Goal: Information Seeking & Learning: Learn about a topic

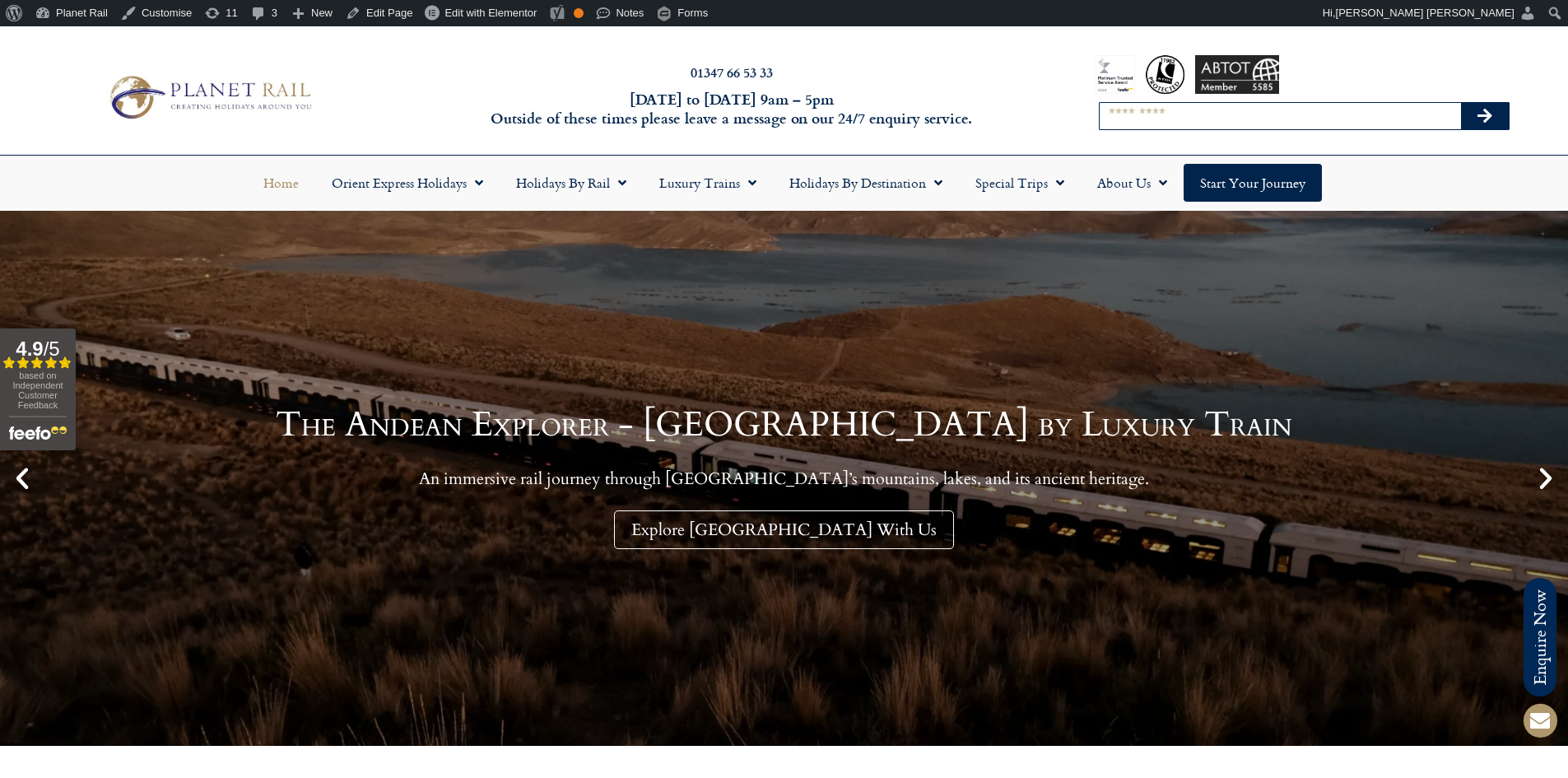
click at [1182, 122] on input "Search" at bounding box center [1281, 116] width 361 height 26
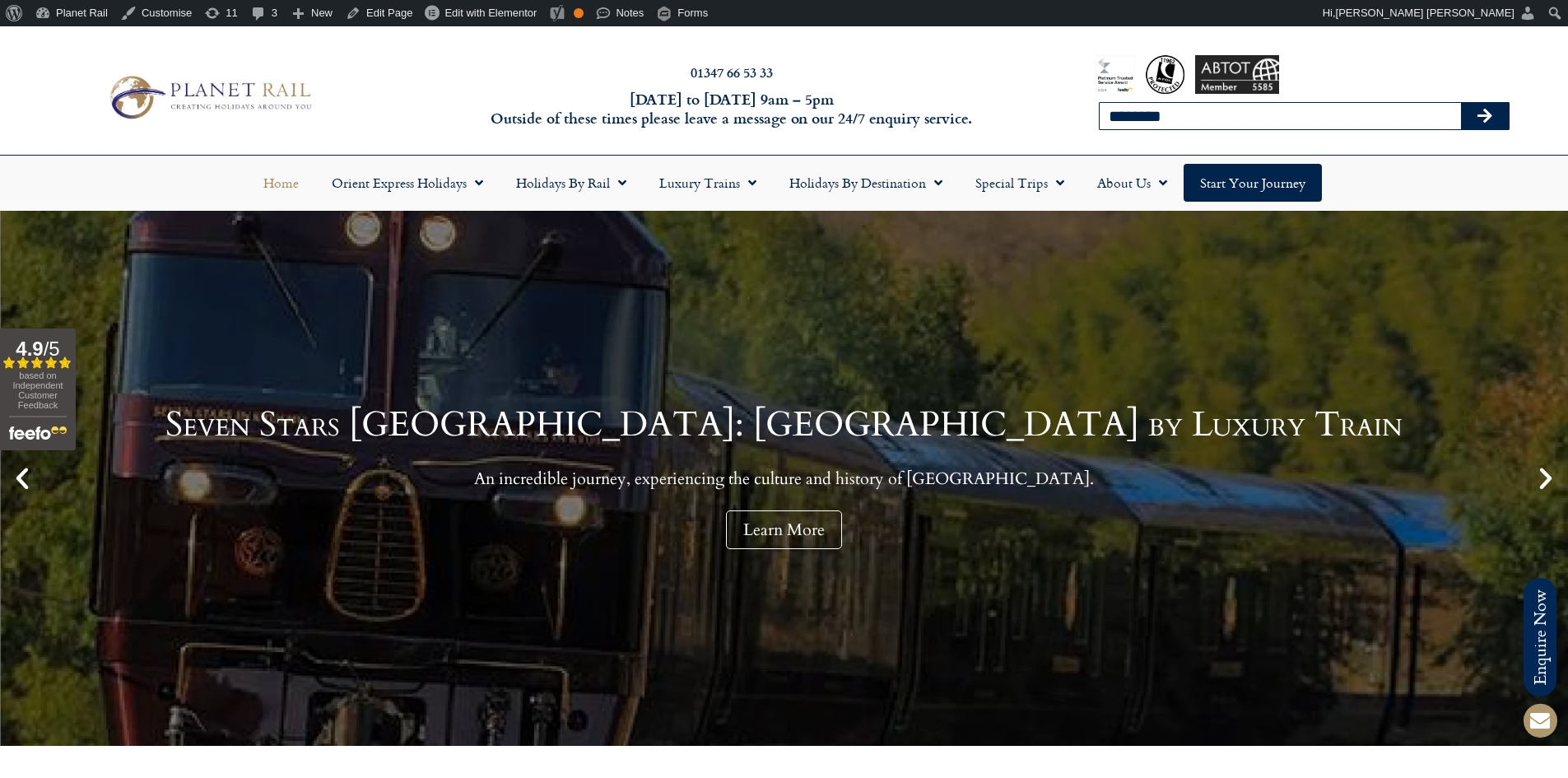
type input "********"
click at [1461, 103] on button "Search" at bounding box center [1486, 116] width 48 height 26
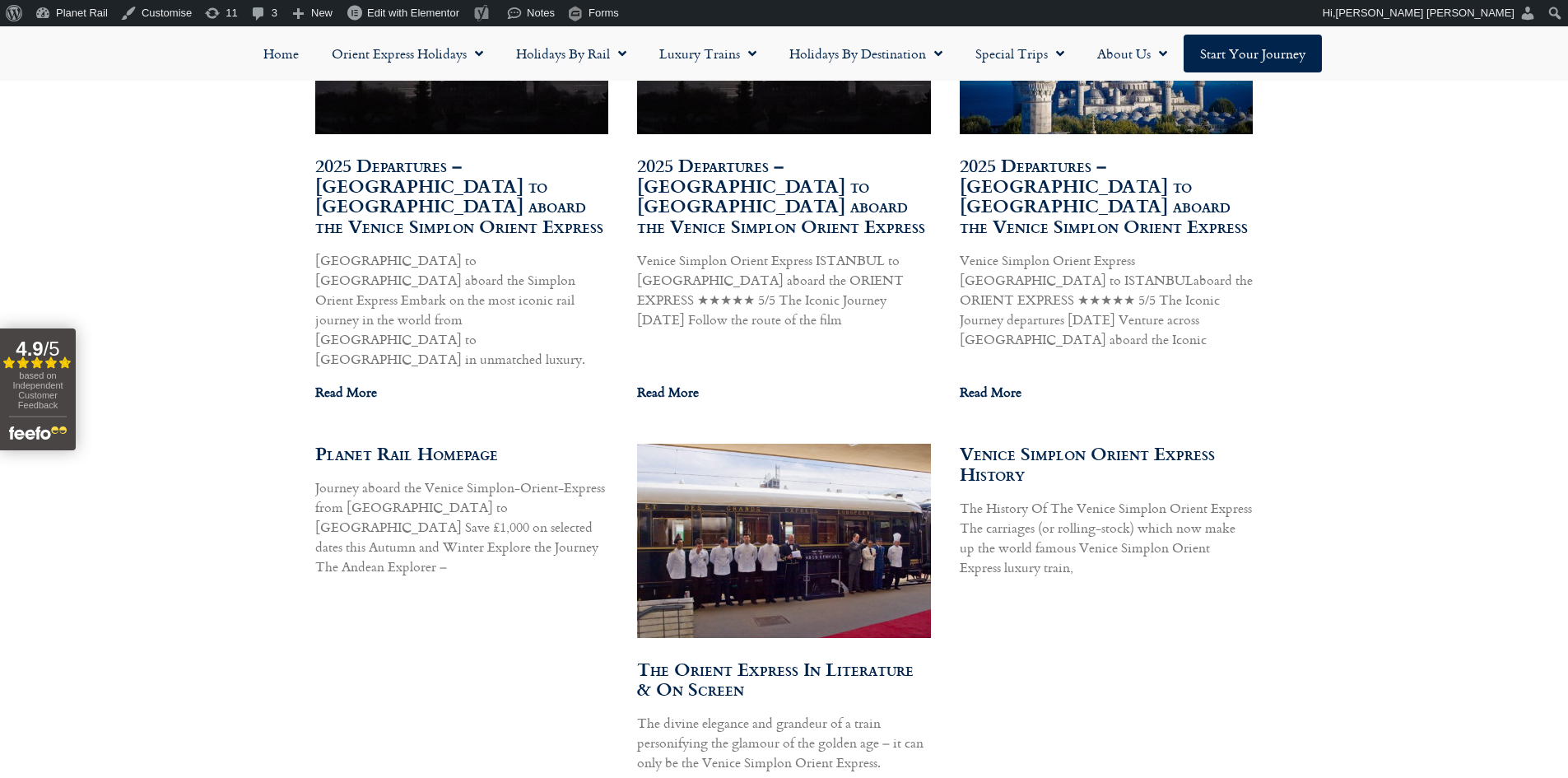
scroll to position [1153, 0]
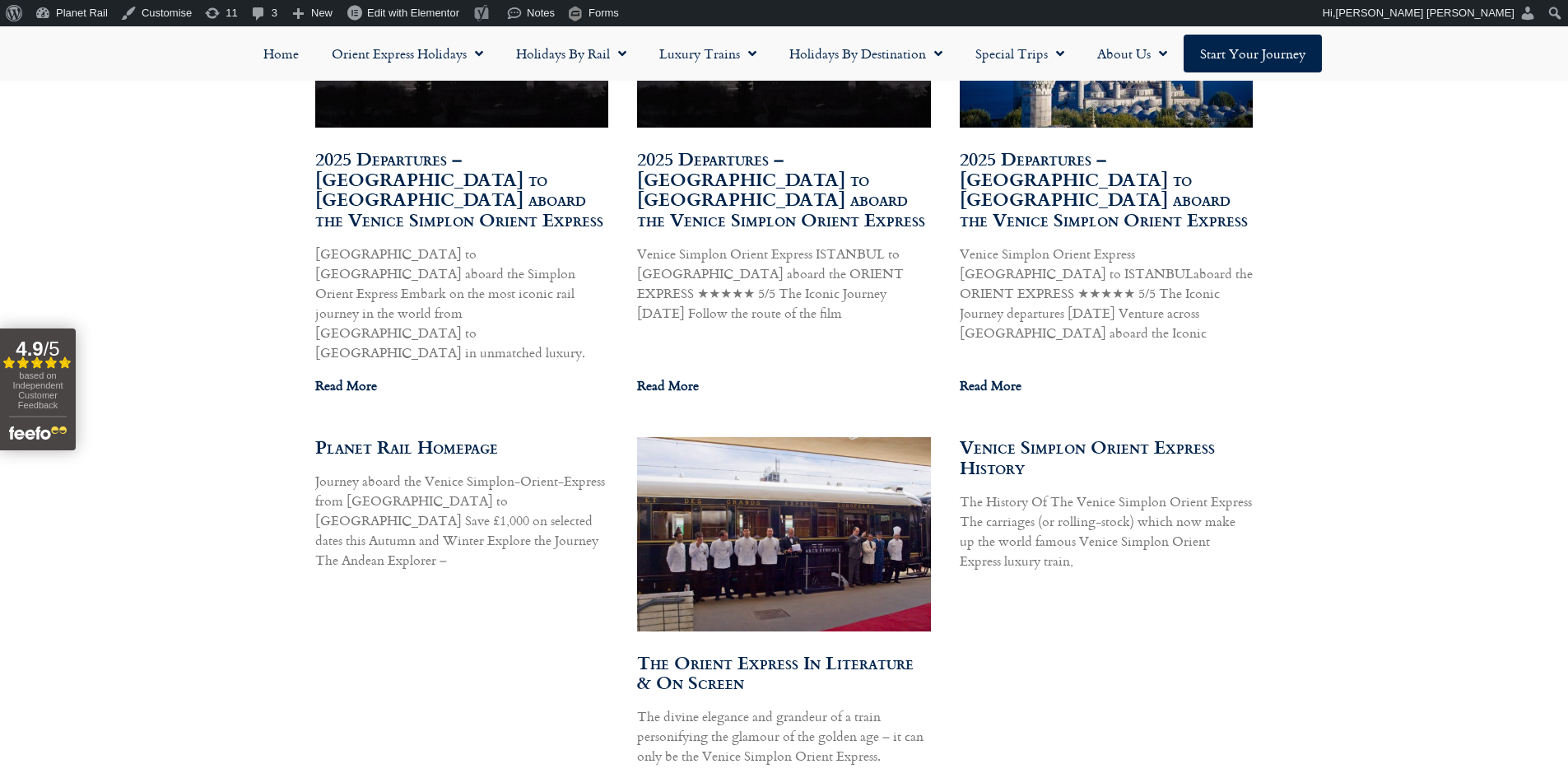
click at [467, 171] on link "2025 Departures – Istanbul to Paris aboard the Venice Simplon Orient Express" at bounding box center [458, 188] width 288 height 88
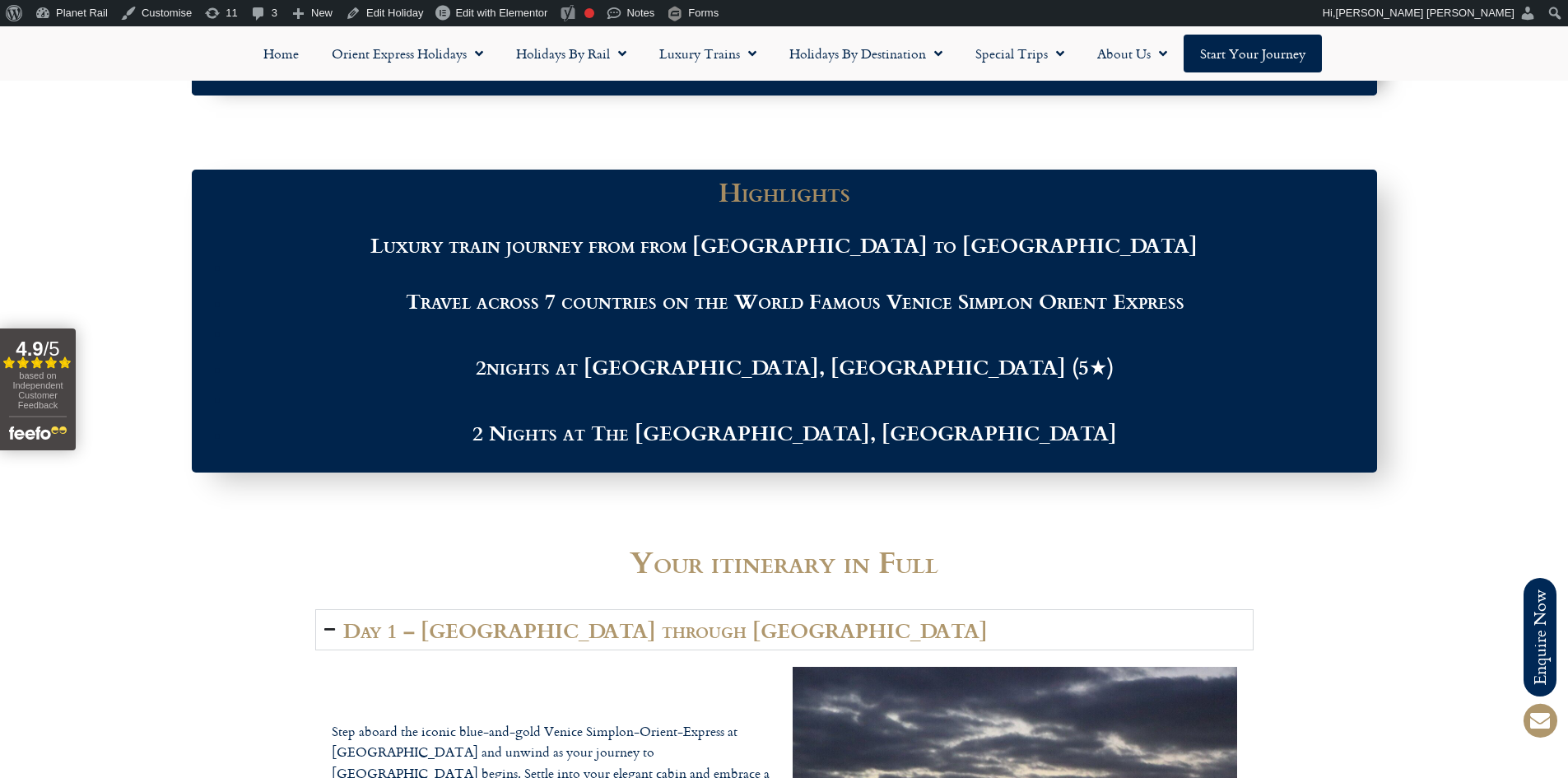
scroll to position [1976, 0]
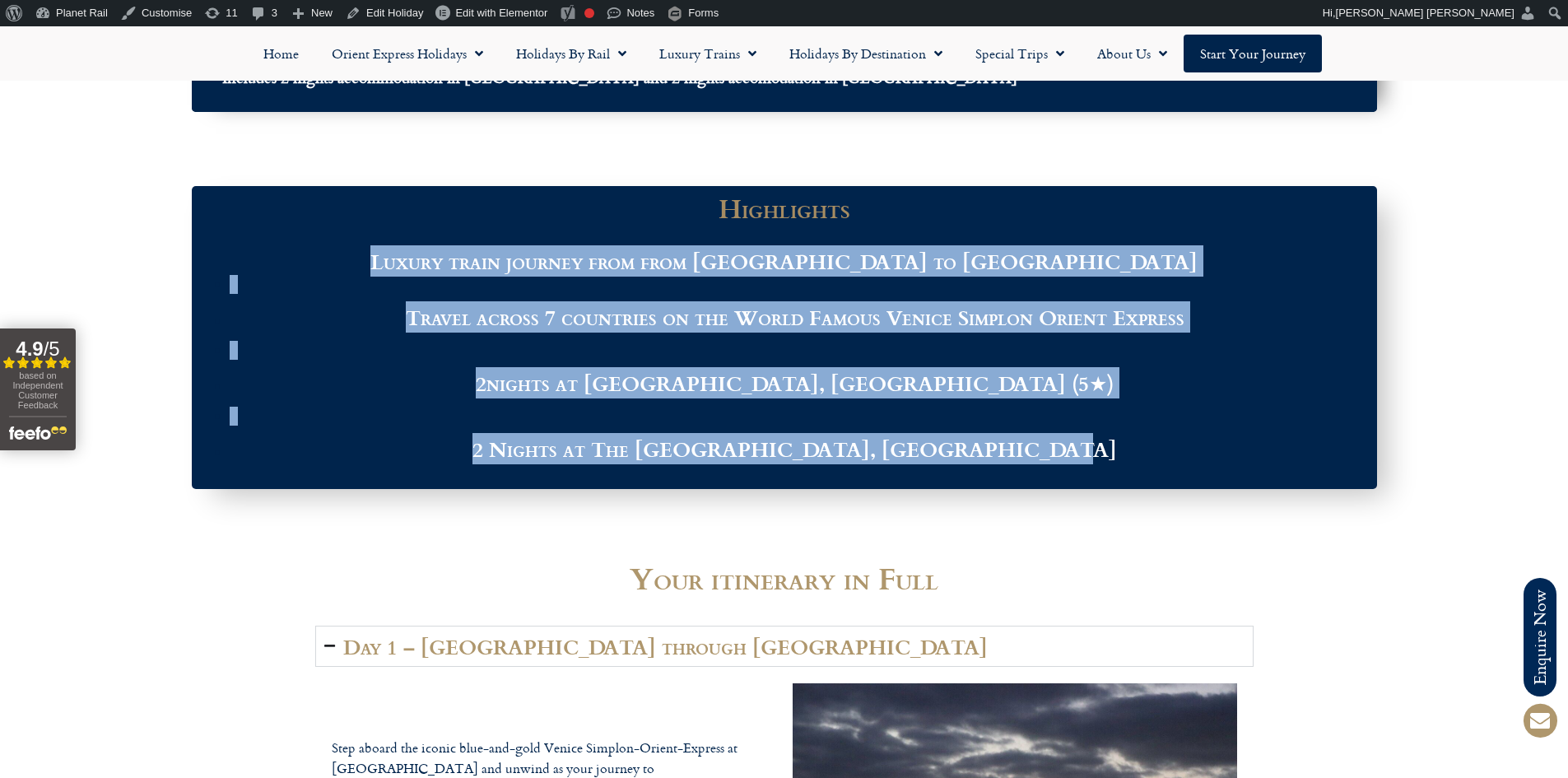
drag, startPoint x: 1080, startPoint y: 456, endPoint x: 487, endPoint y: 264, distance: 623.3
click at [487, 264] on div "Luxury train journey from from [GEOGRAPHIC_DATA] to [GEOGRAPHIC_DATA] Travel ac…" at bounding box center [784, 356] width 1153 height 216
click at [1130, 414] on li at bounding box center [795, 416] width 1131 height 19
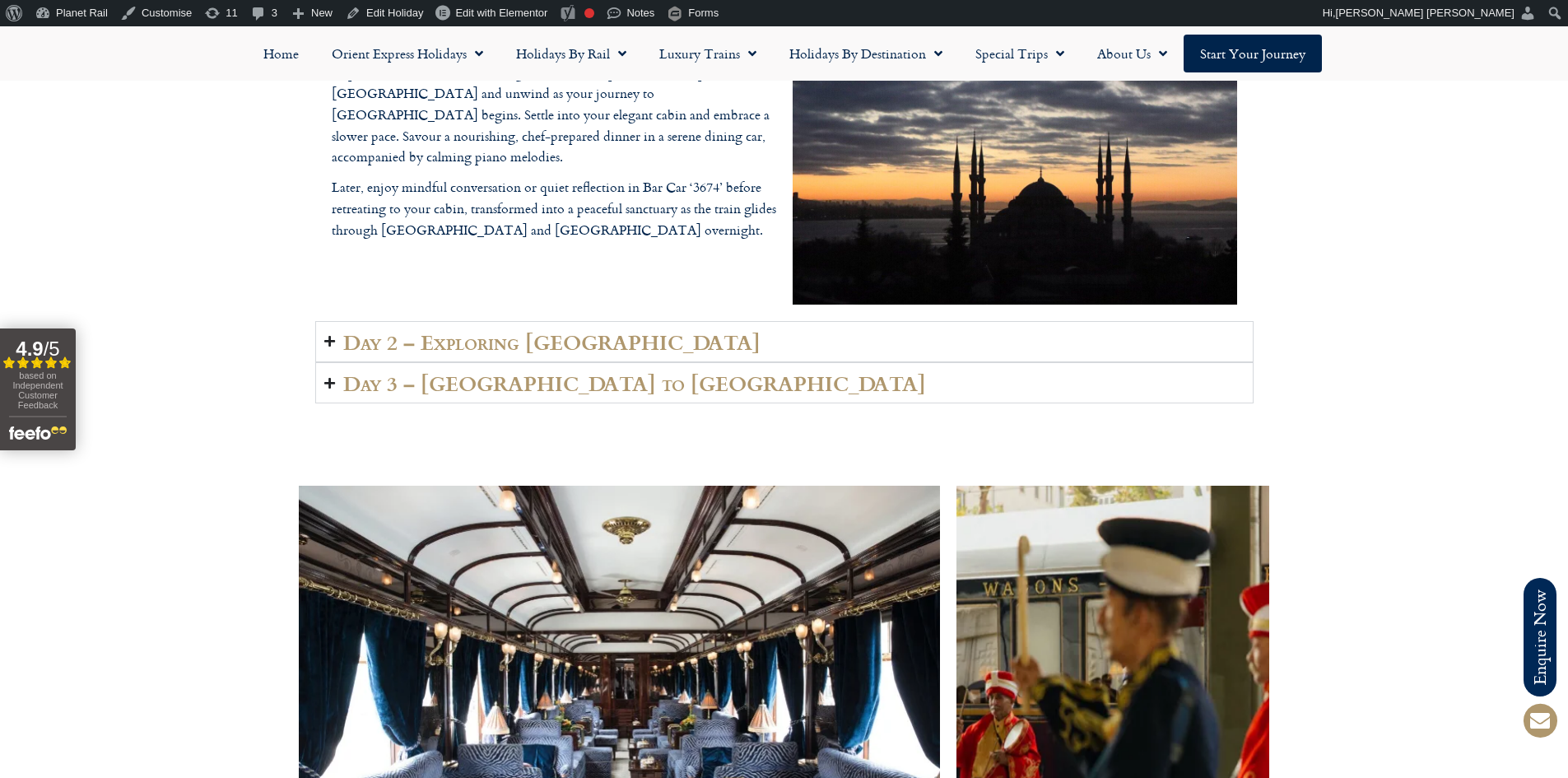
scroll to position [2717, 0]
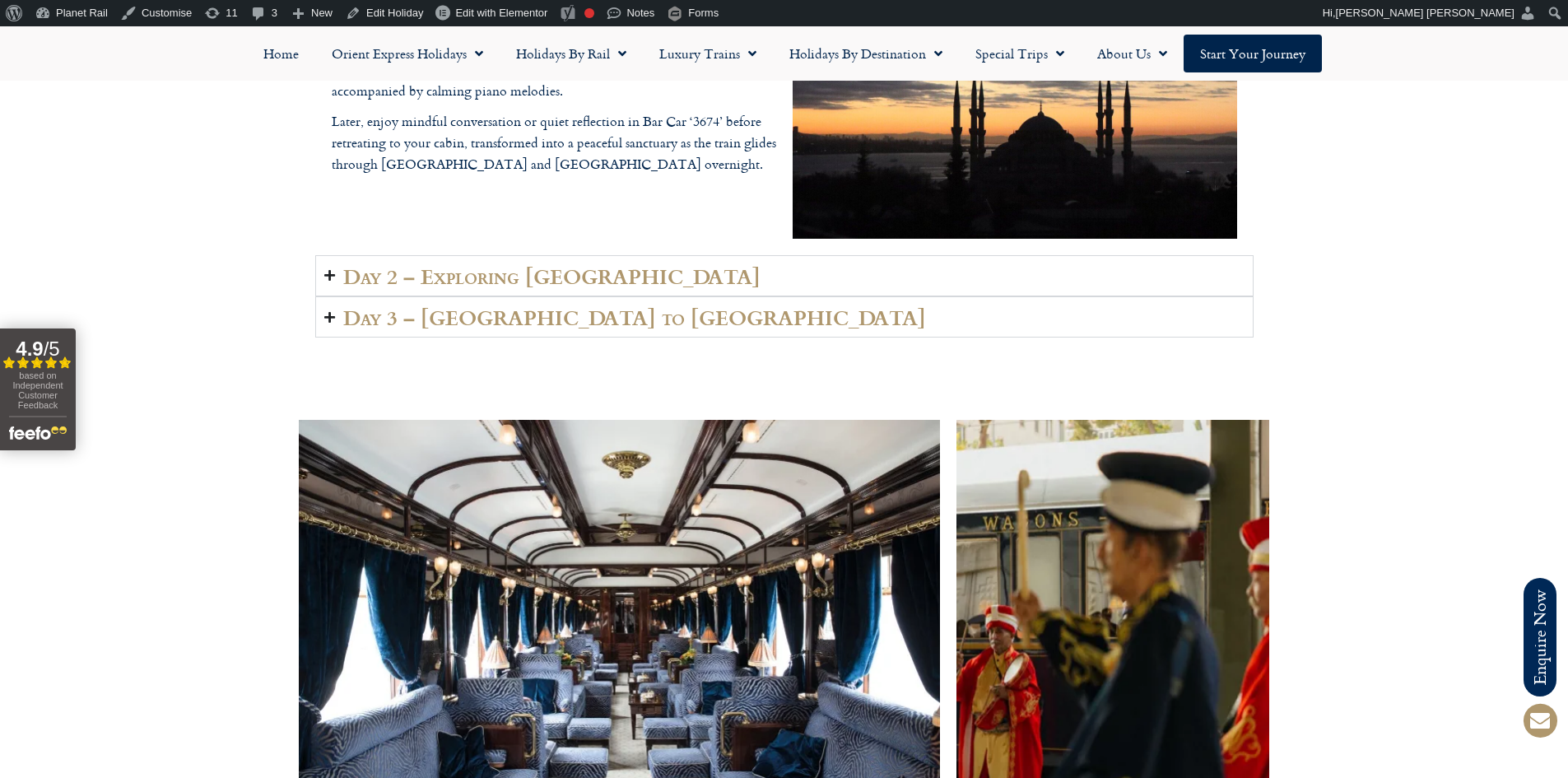
click at [626, 273] on summary "Day 2 – Exploring [GEOGRAPHIC_DATA]" at bounding box center [784, 276] width 938 height 41
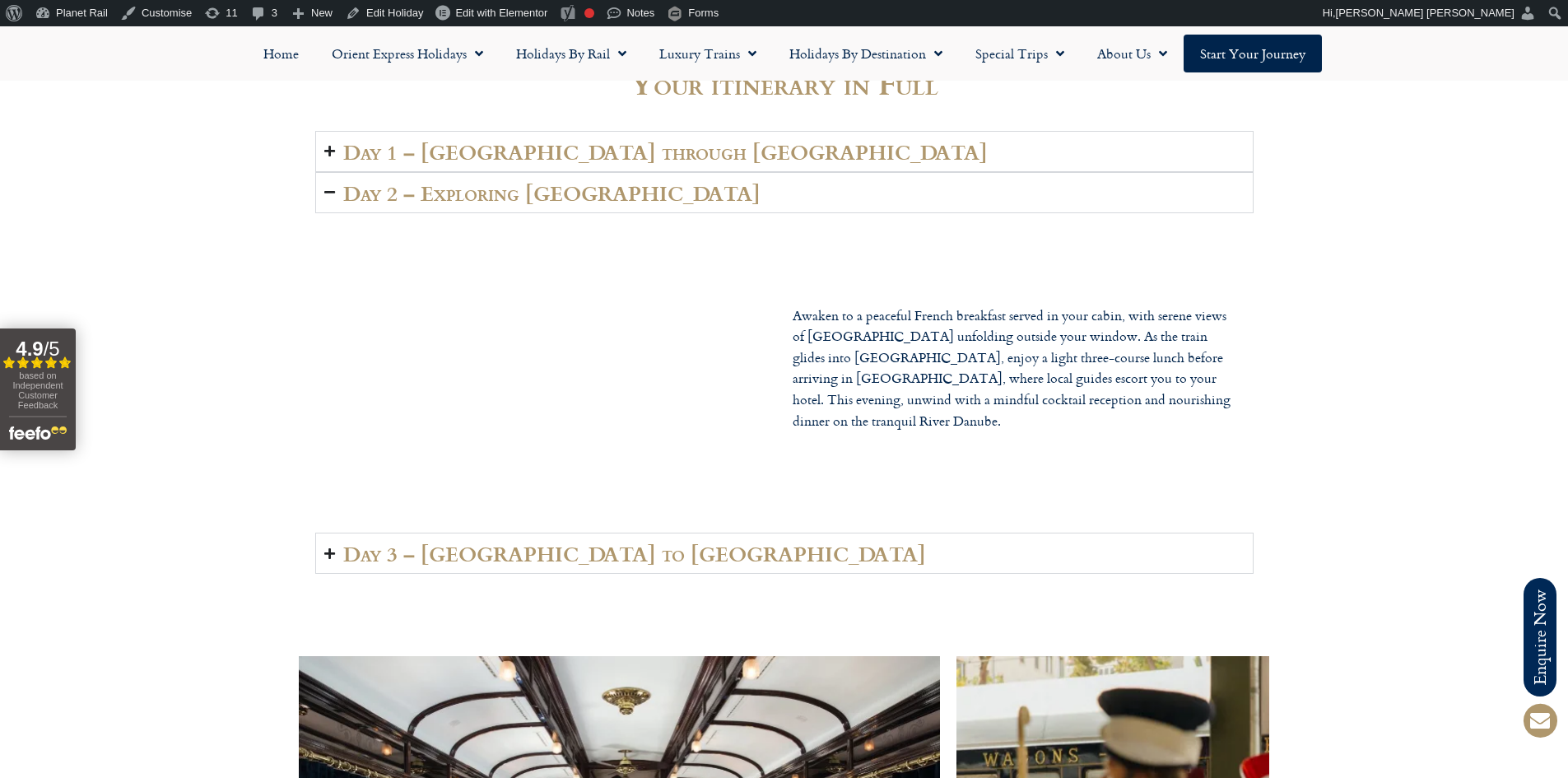
scroll to position [2470, 0]
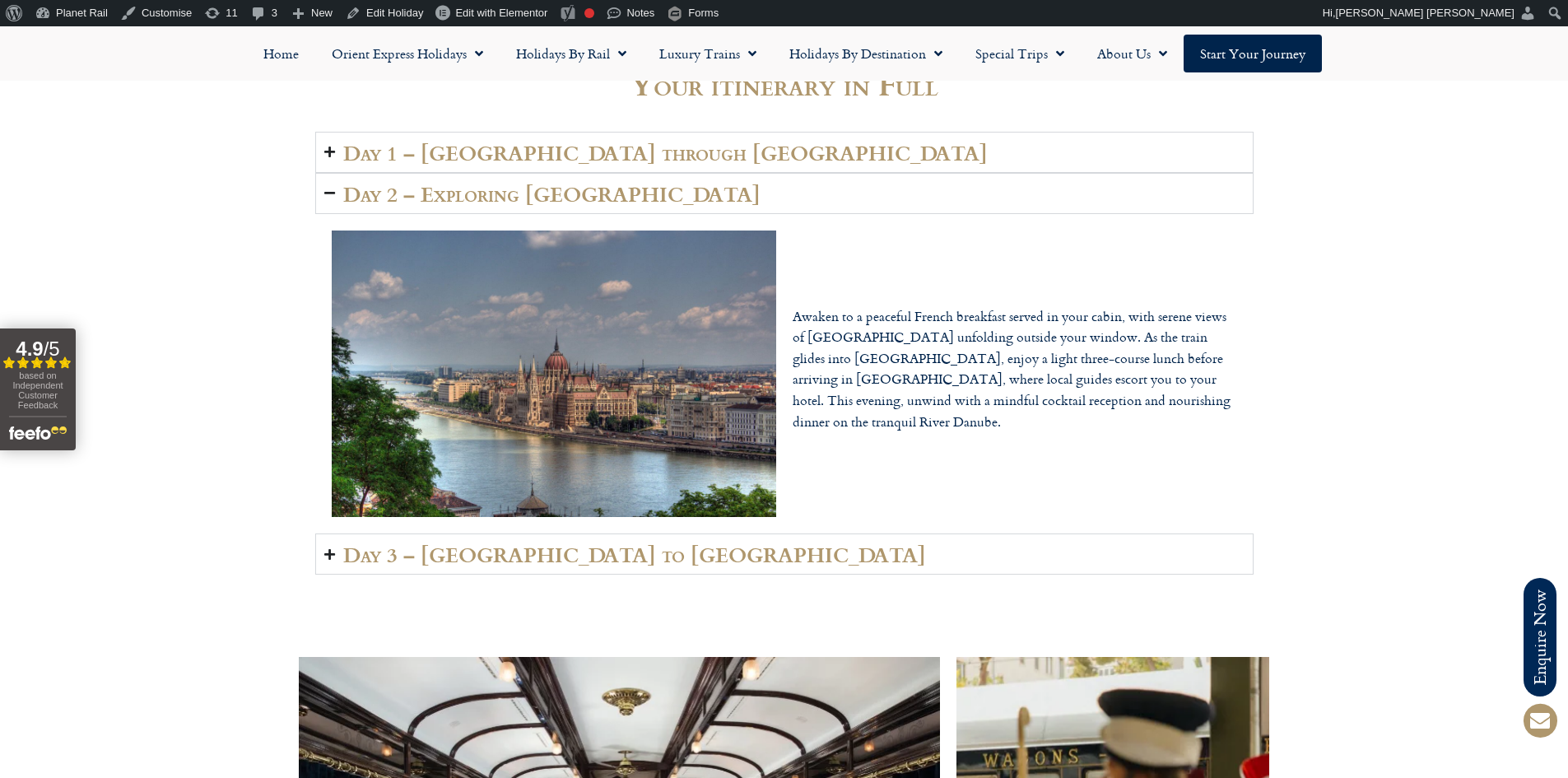
click at [677, 542] on summary "Day 3 – [GEOGRAPHIC_DATA] to [GEOGRAPHIC_DATA]" at bounding box center [784, 554] width 938 height 41
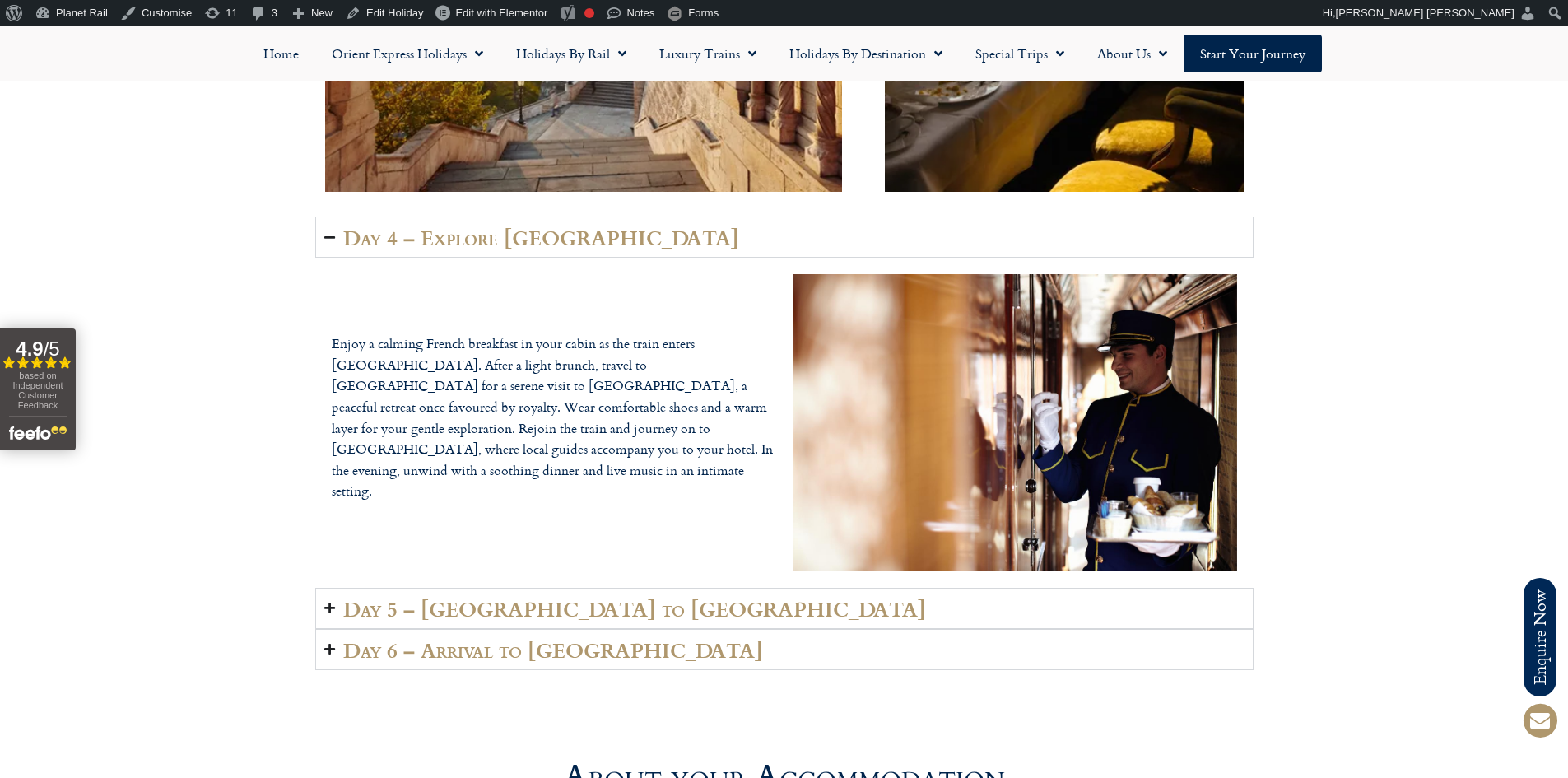
scroll to position [3787, 0]
